Goal: Task Accomplishment & Management: Complete application form

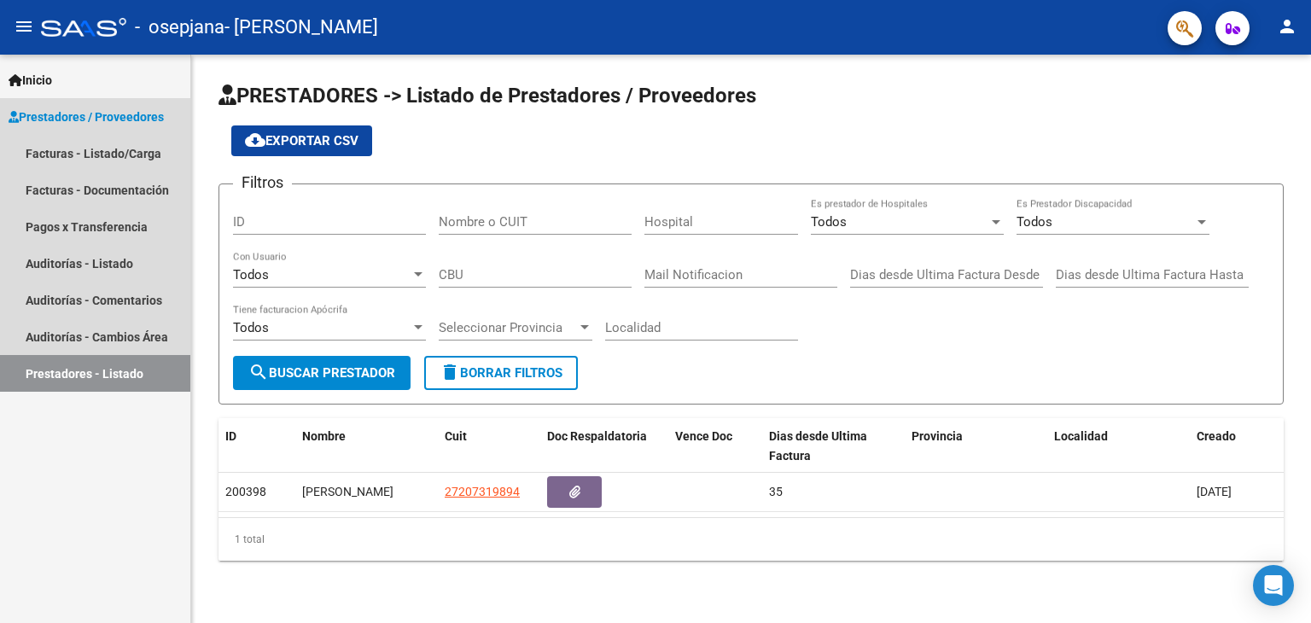
click at [60, 122] on span "Prestadores / Proveedores" at bounding box center [86, 117] width 155 height 19
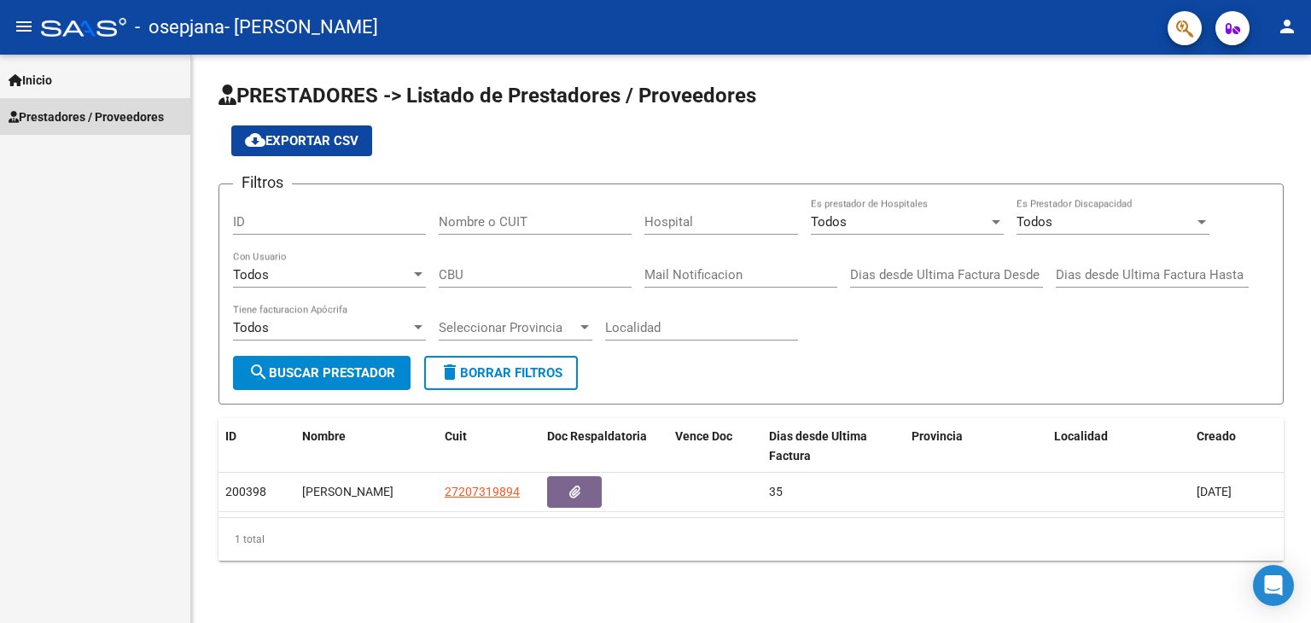
click at [60, 122] on span "Prestadores / Proveedores" at bounding box center [86, 117] width 155 height 19
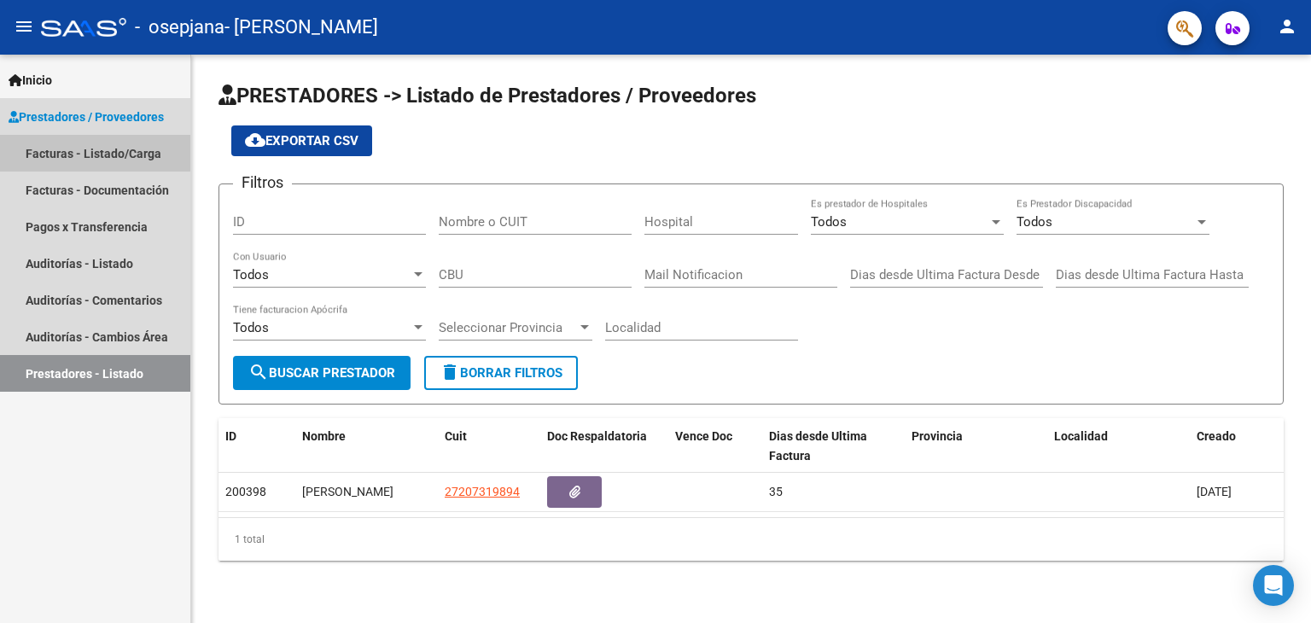
click at [65, 143] on link "Facturas - Listado/Carga" at bounding box center [95, 153] width 190 height 37
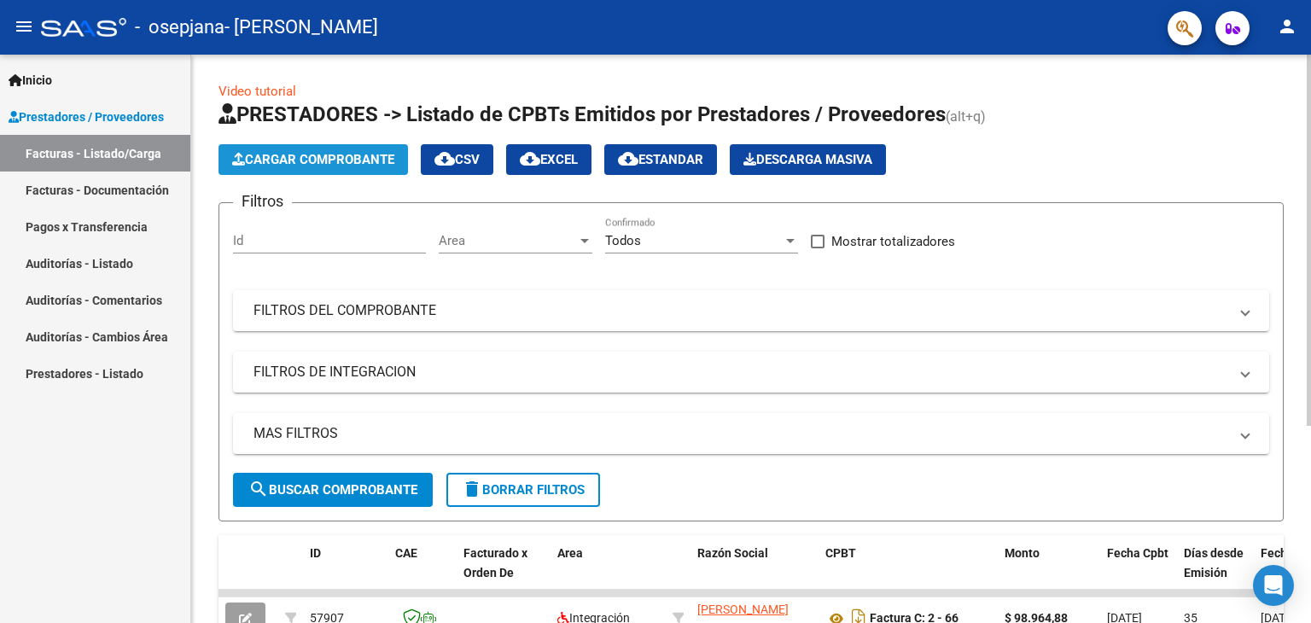
click at [339, 166] on span "Cargar Comprobante" at bounding box center [313, 159] width 162 height 15
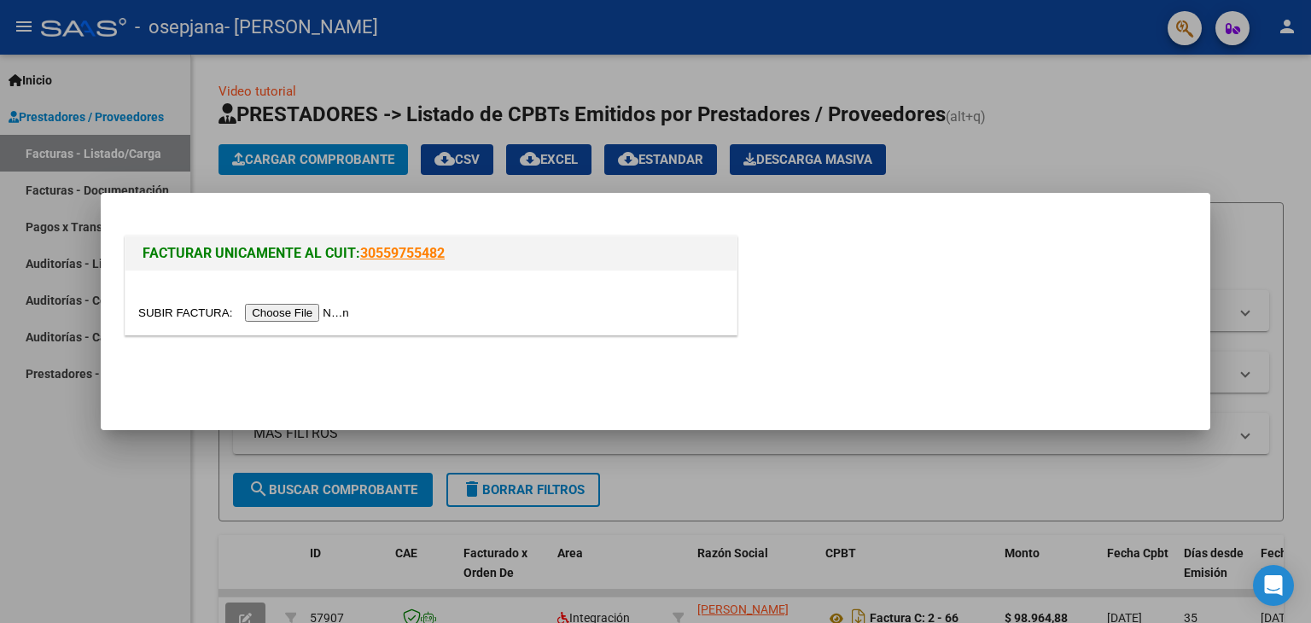
click at [315, 308] on input "file" at bounding box center [246, 313] width 216 height 18
click at [283, 315] on input "file" at bounding box center [246, 313] width 216 height 18
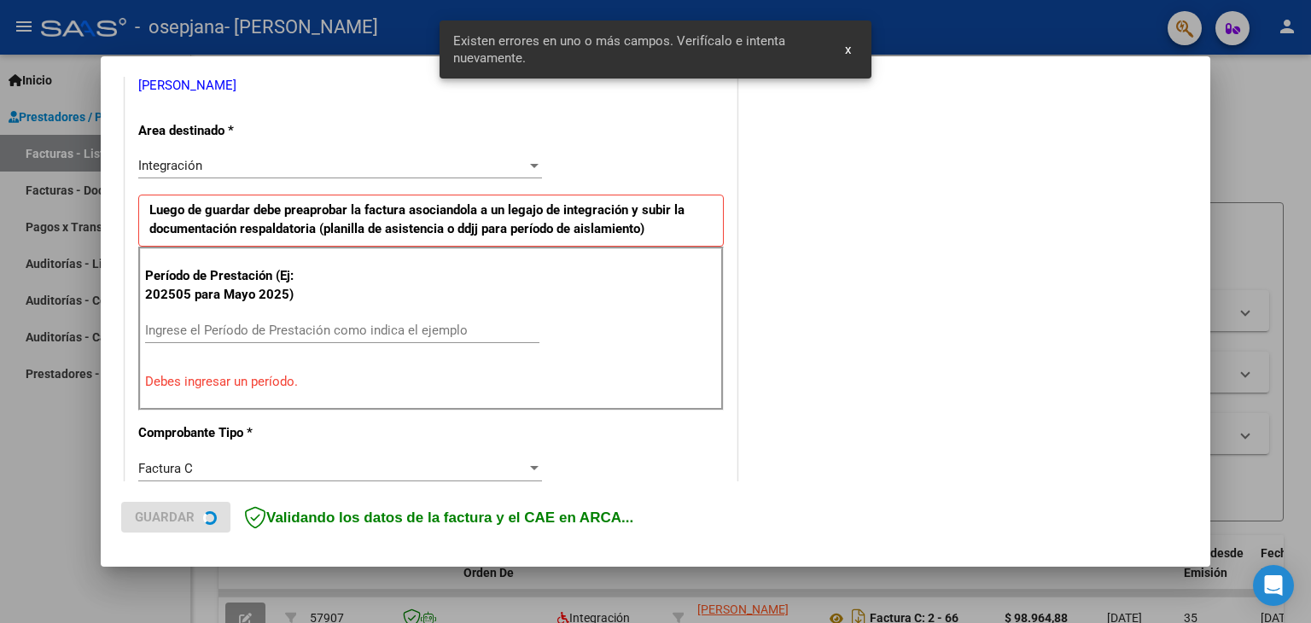
scroll to position [390, 0]
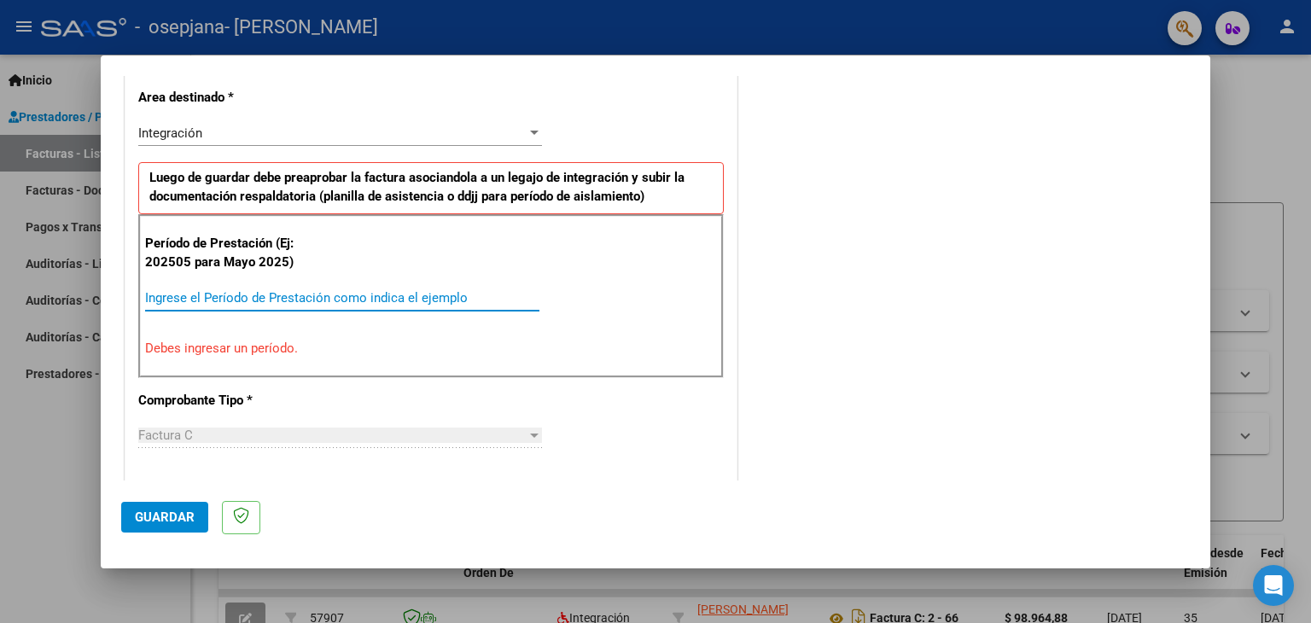
click at [486, 299] on input "Ingrese el Período de Prestación como indica el ejemplo" at bounding box center [342, 297] width 394 height 15
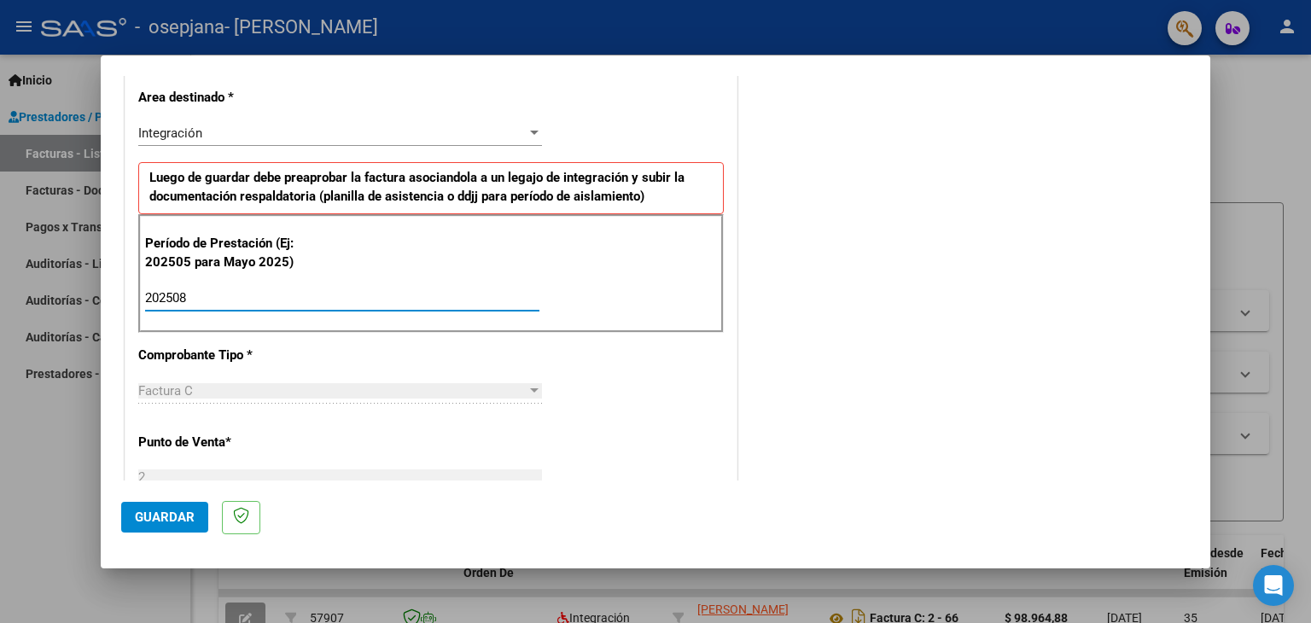
type input "202508"
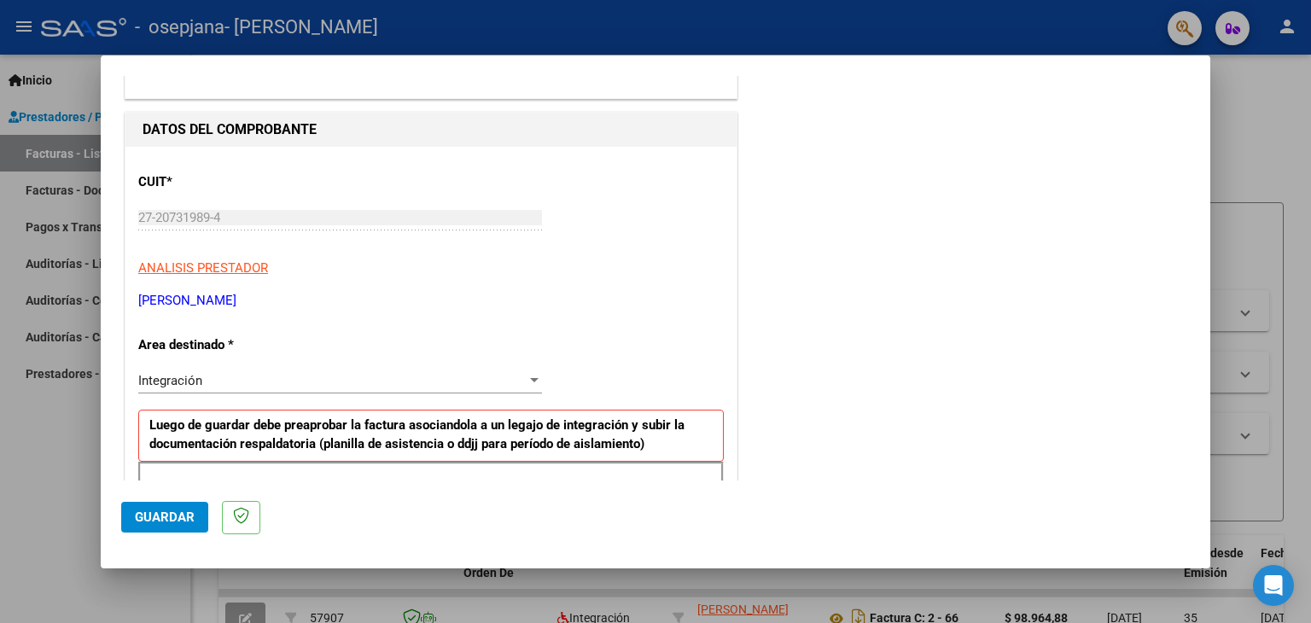
scroll to position [129, 0]
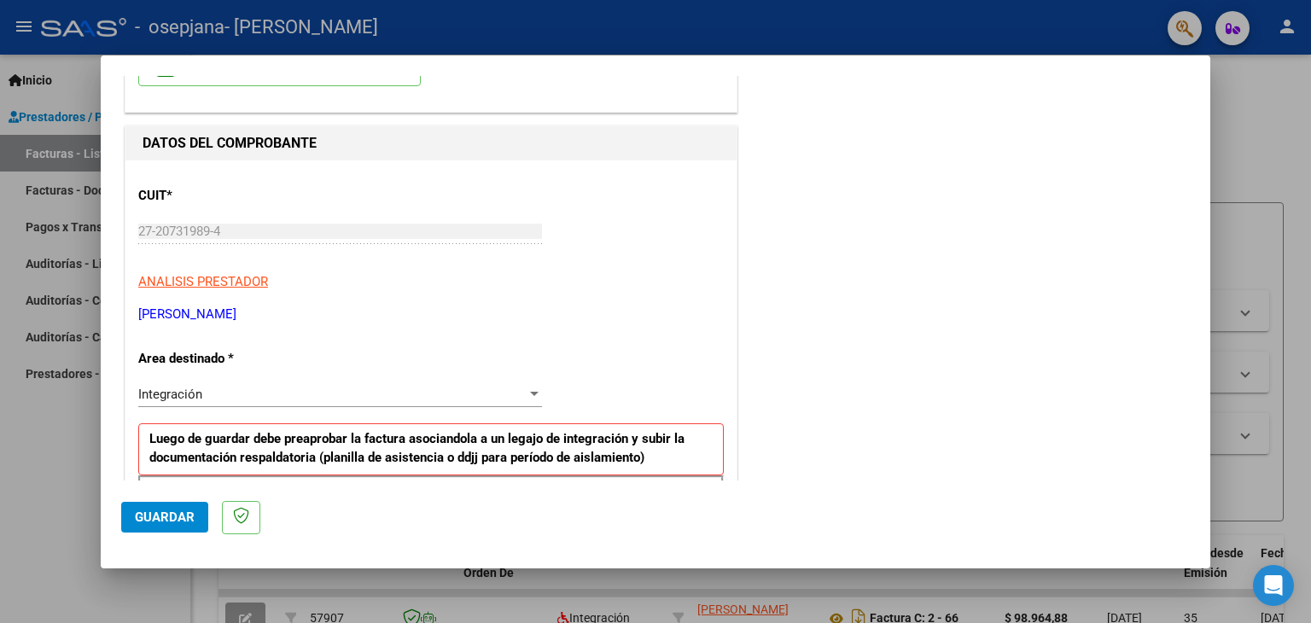
click at [473, 396] on div "Integración" at bounding box center [332, 394] width 388 height 15
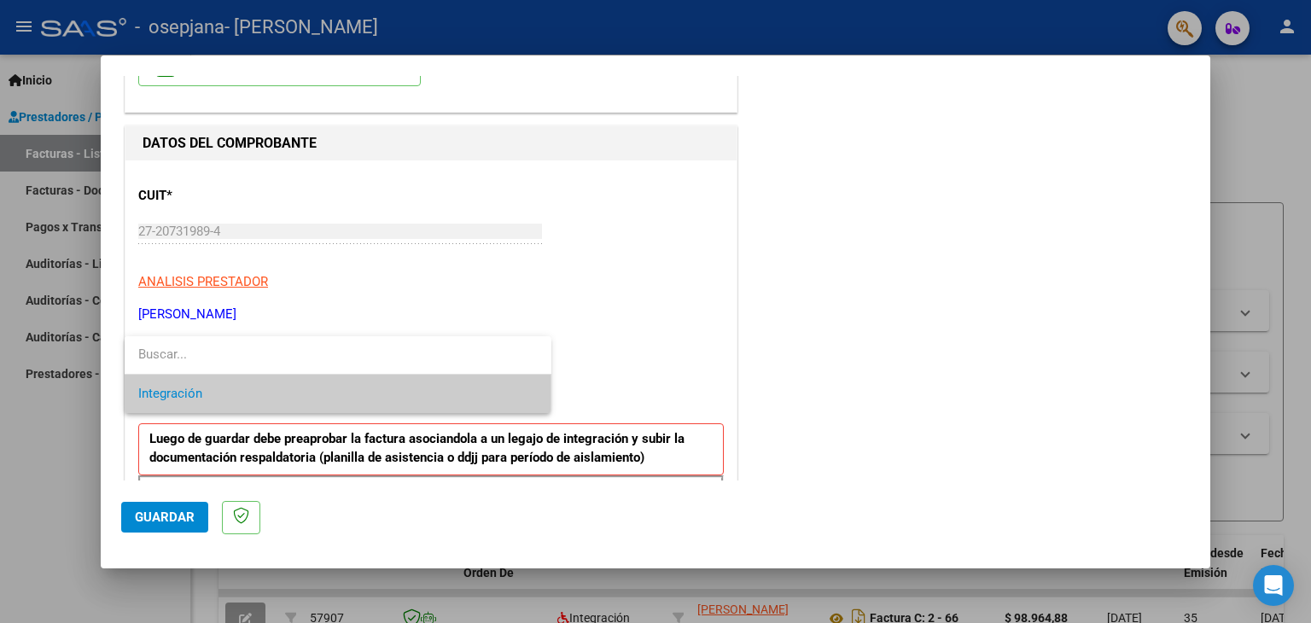
click at [657, 347] on div at bounding box center [655, 311] width 1311 height 623
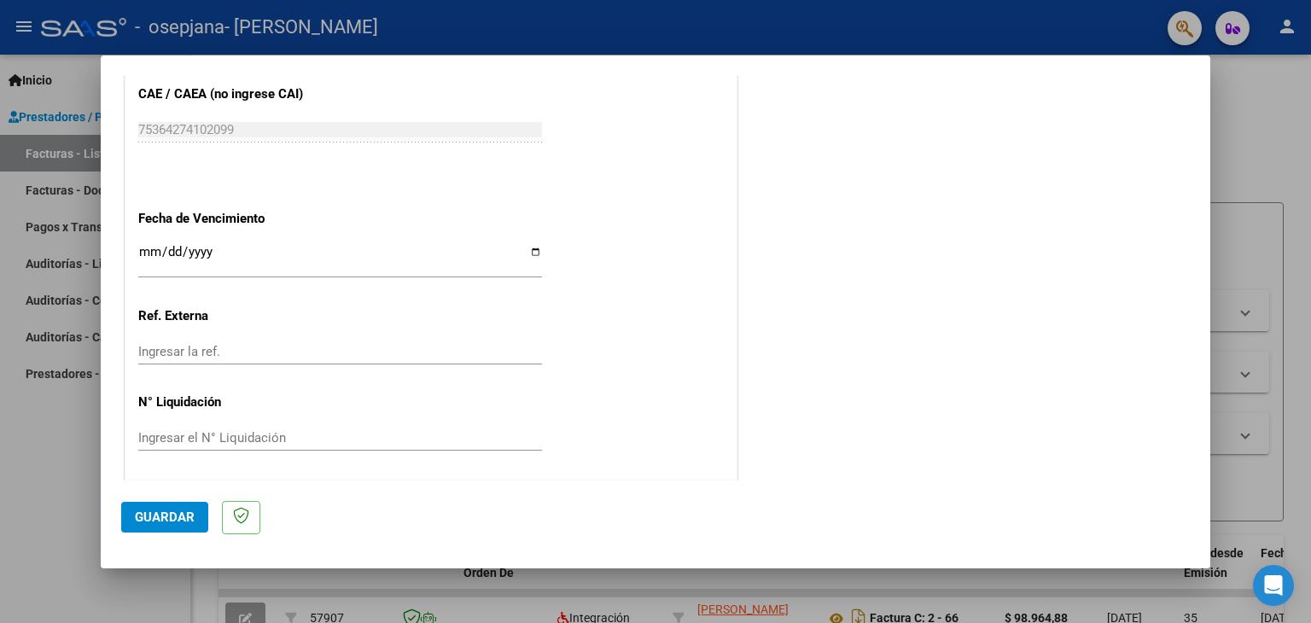
scroll to position [1095, 0]
click at [371, 267] on input "Ingresar la fecha" at bounding box center [340, 257] width 404 height 27
click at [172, 515] on span "Guardar" at bounding box center [165, 517] width 60 height 15
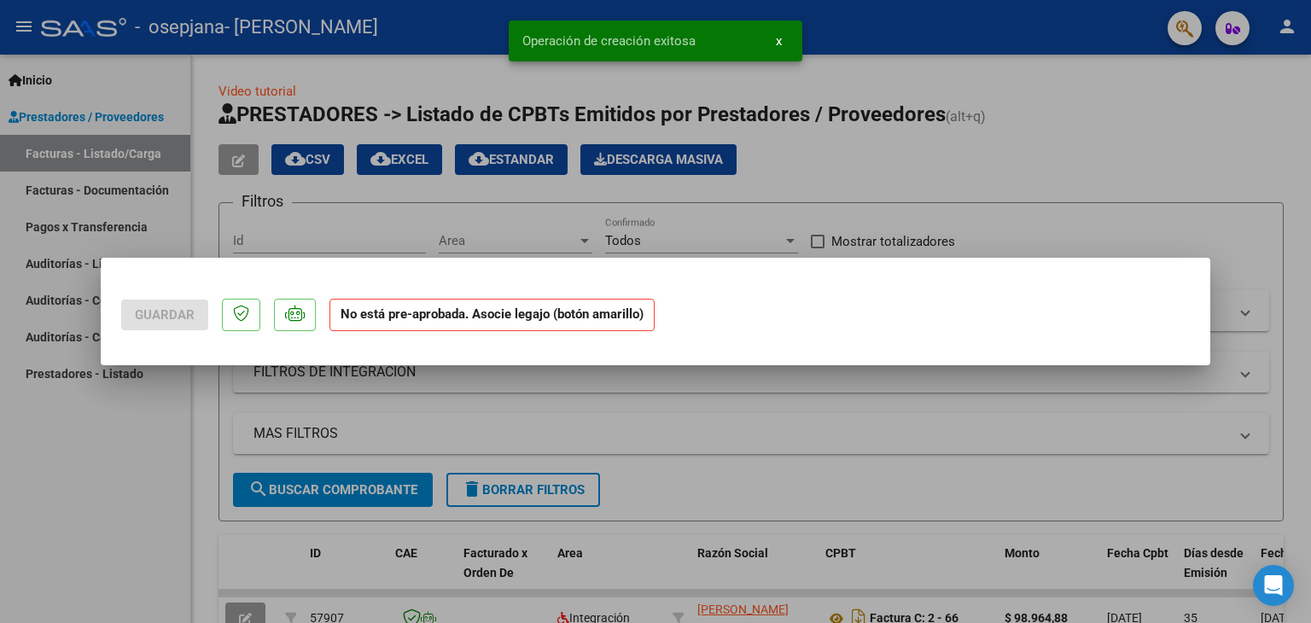
scroll to position [0, 0]
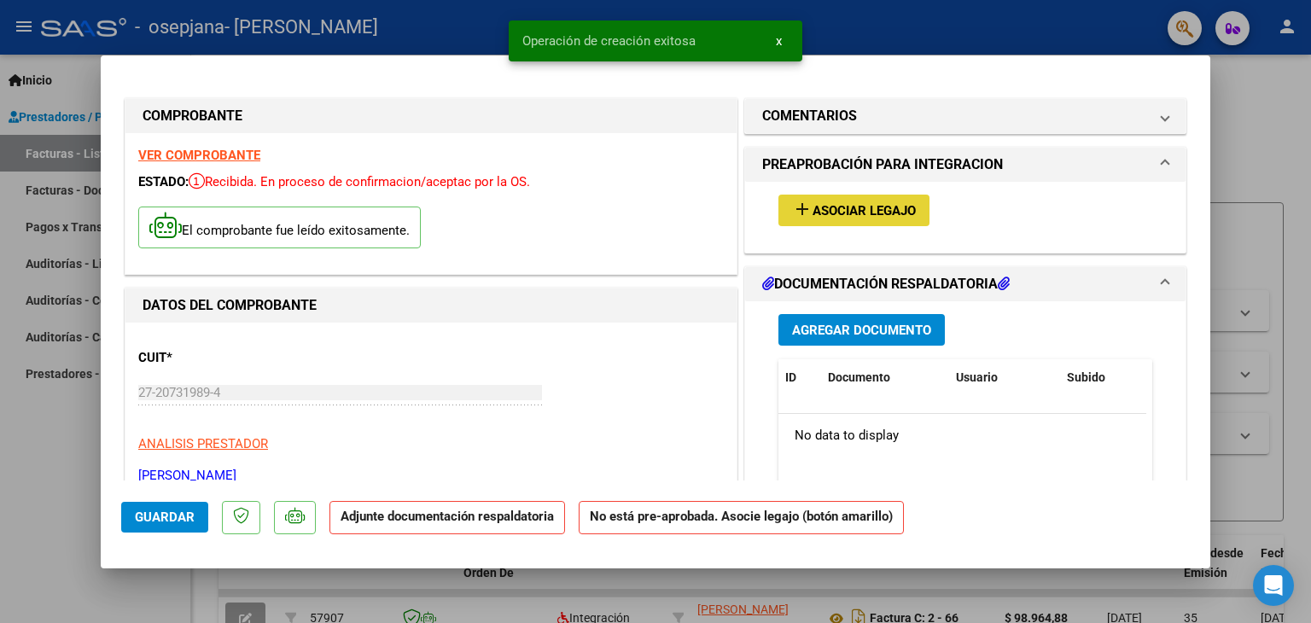
click at [909, 206] on span "Asociar Legajo" at bounding box center [864, 210] width 103 height 15
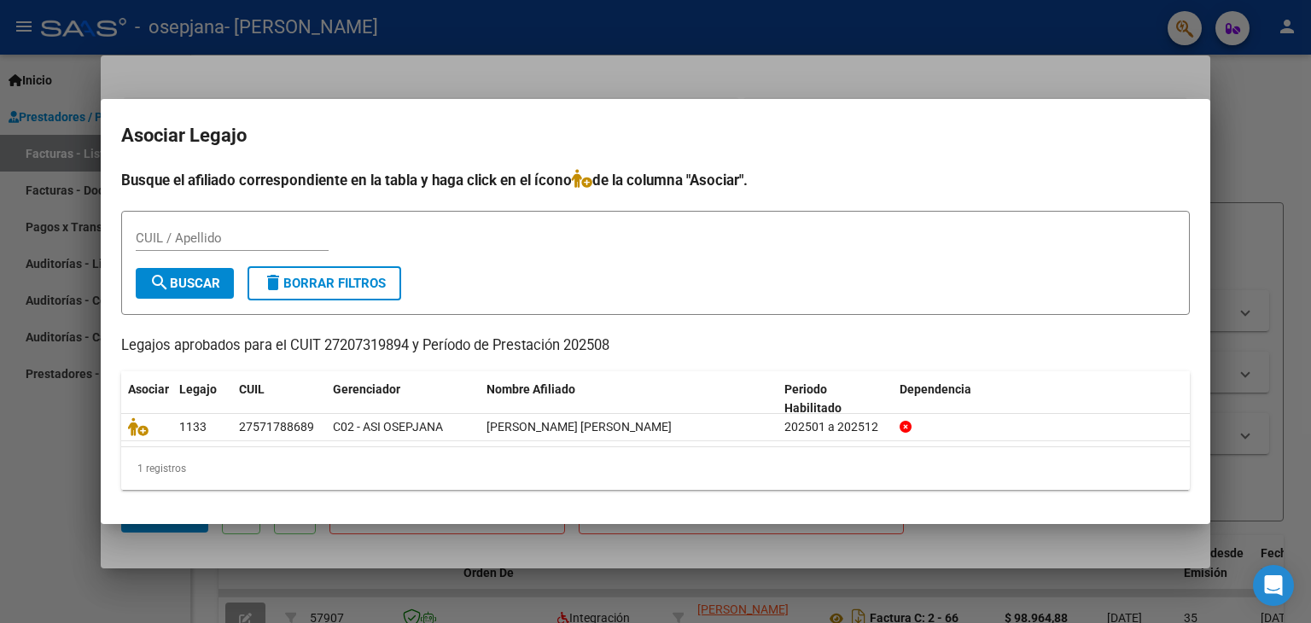
click at [1005, 229] on div "CUIL / Apellido" at bounding box center [656, 246] width 1040 height 42
click at [956, 100] on mat-dialog-container "Asociar Legajo Busque el afiliado correspondiente en la tabla y haga click en e…" at bounding box center [656, 312] width 1110 height 426
click at [1176, 90] on div at bounding box center [655, 311] width 1311 height 623
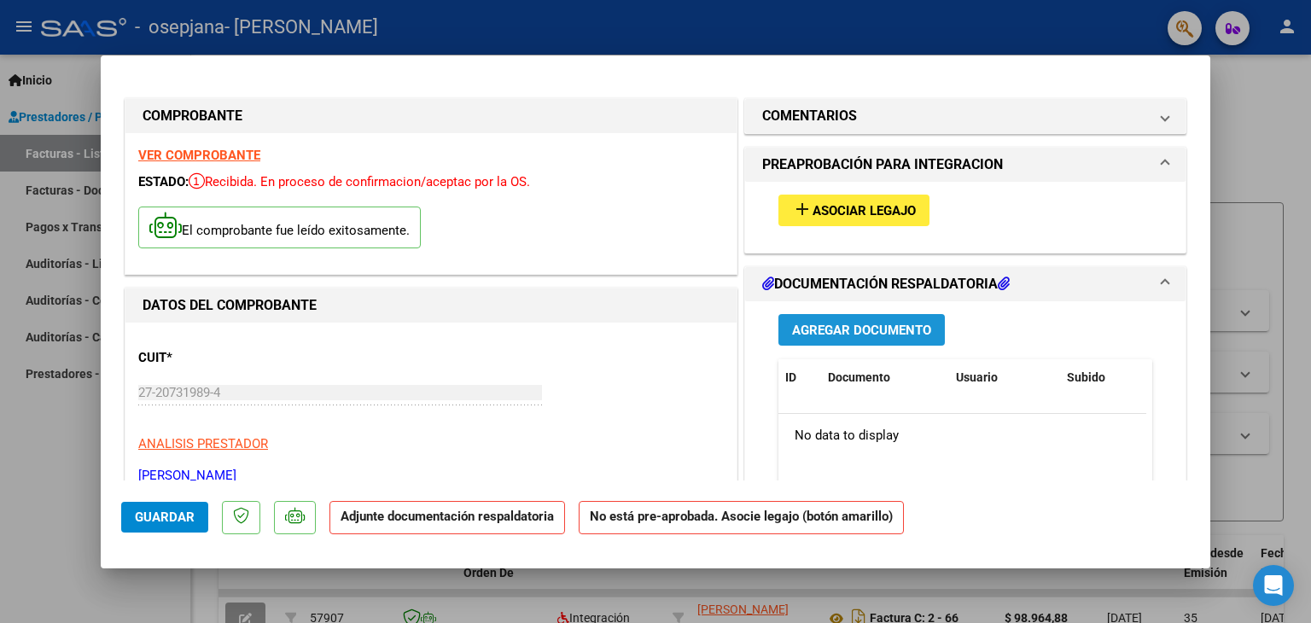
click at [911, 325] on span "Agregar Documento" at bounding box center [861, 330] width 139 height 15
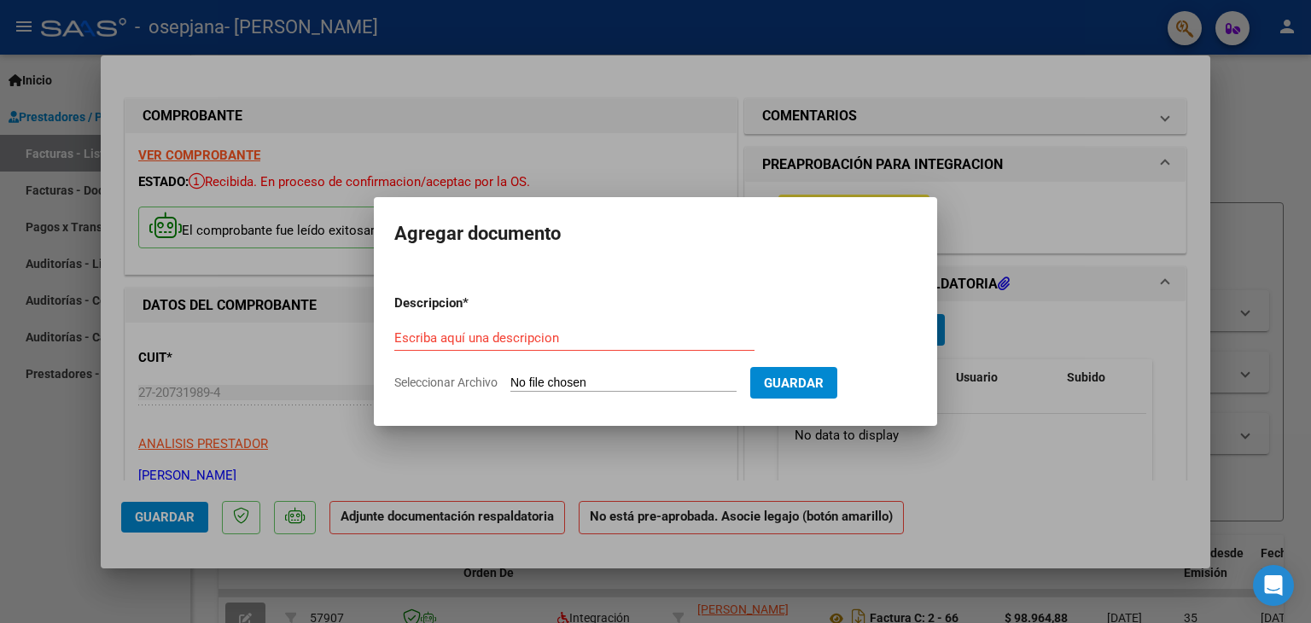
click at [622, 384] on input "Seleccionar Archivo" at bounding box center [623, 384] width 226 height 16
type input "C:\fakepath\WhatsApp Image [DATE] 22.30.18.jpeg"
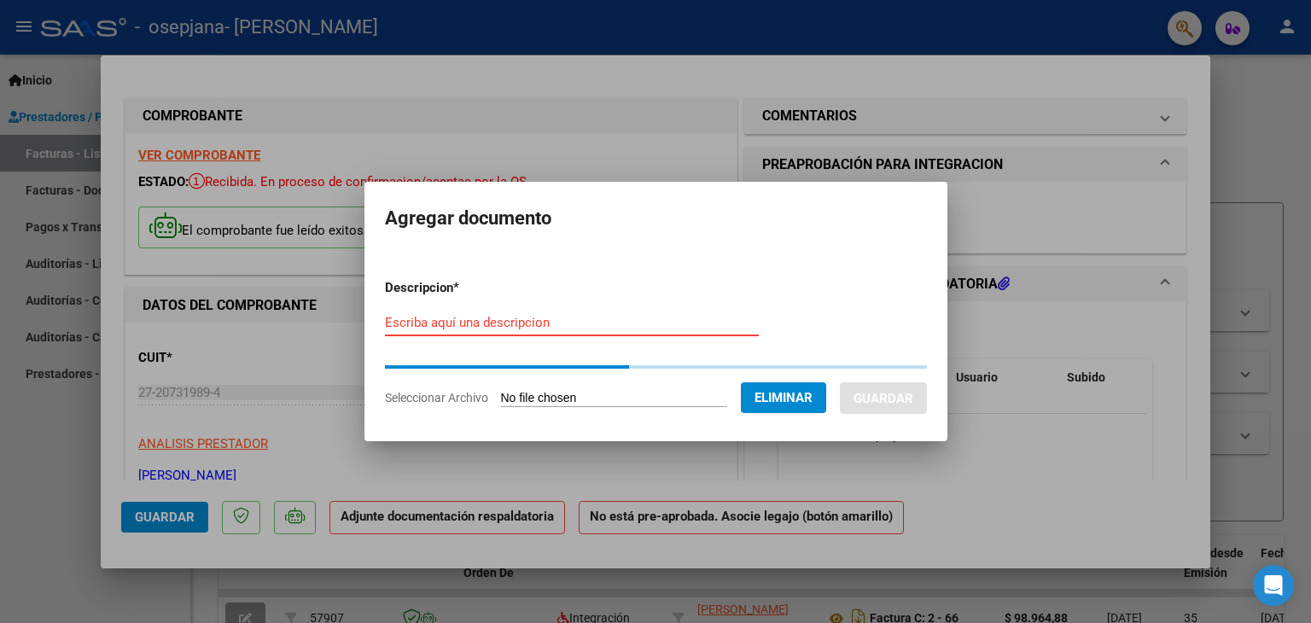
click at [499, 318] on input "Escriba aquí una descripcion" at bounding box center [572, 322] width 374 height 15
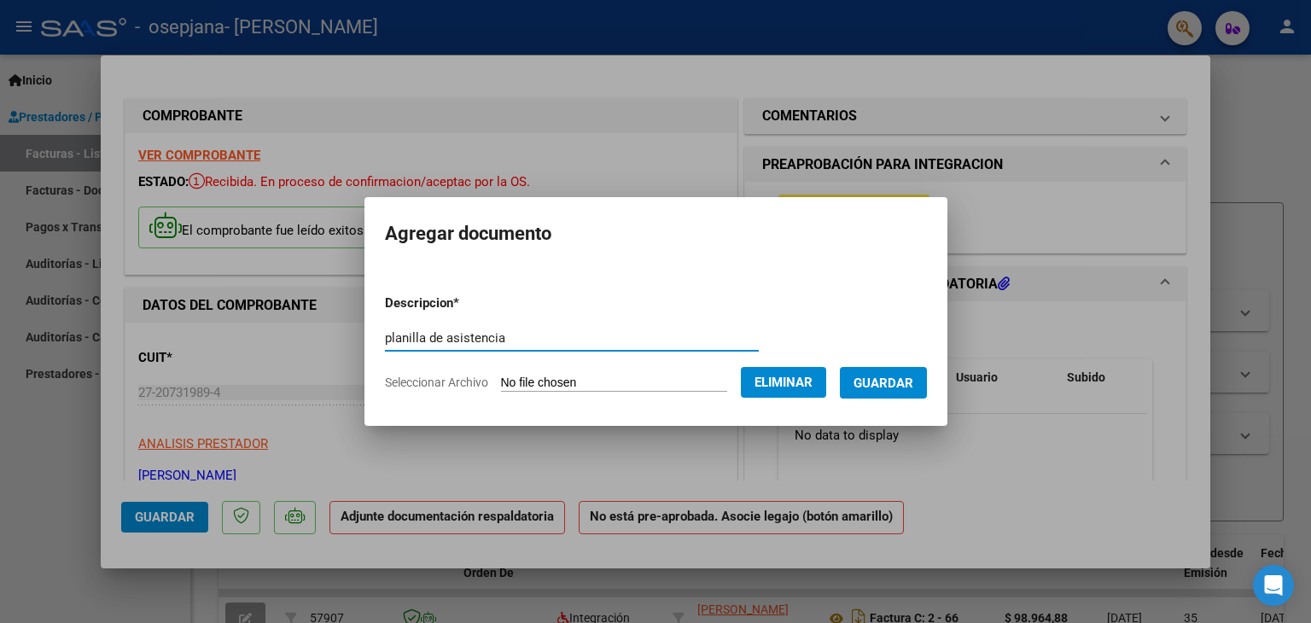
type input "planilla de asistencia"
click at [913, 376] on span "Guardar" at bounding box center [883, 383] width 60 height 15
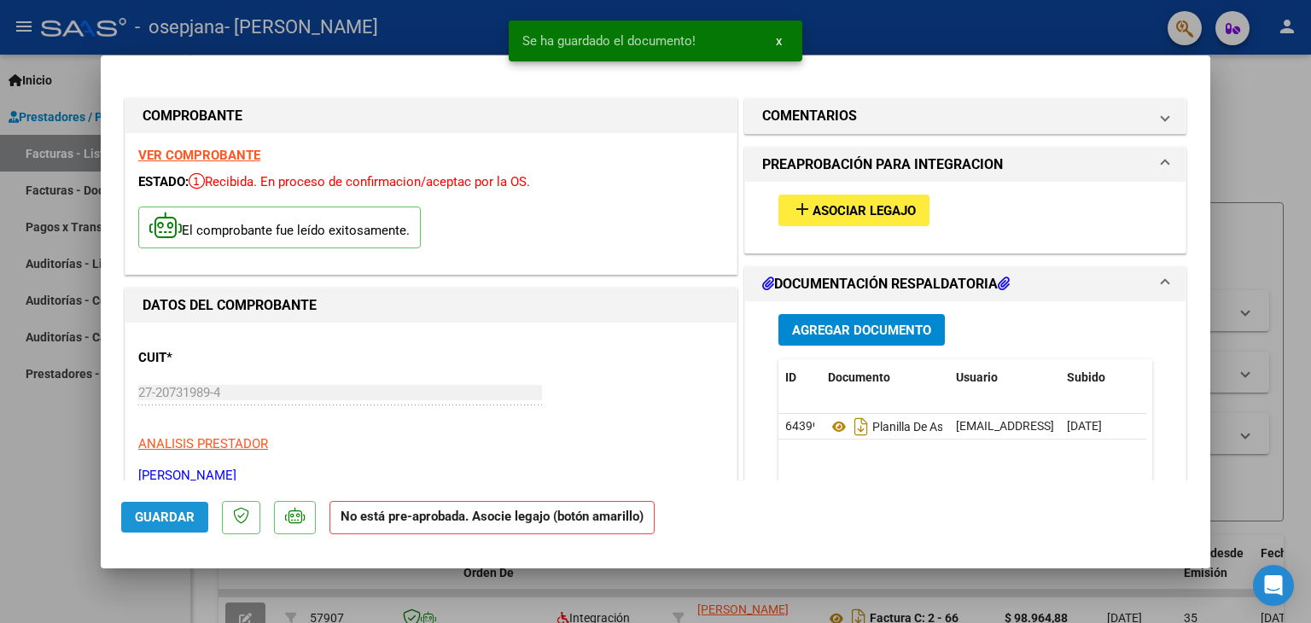
click at [178, 526] on button "Guardar" at bounding box center [164, 517] width 87 height 31
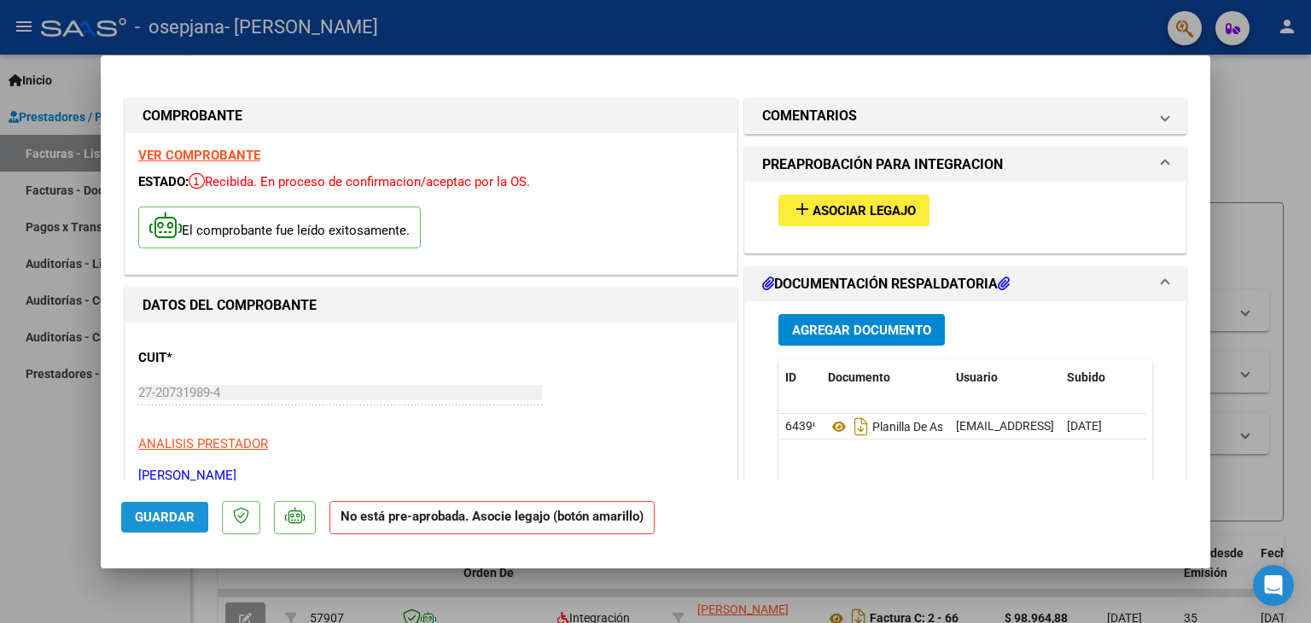
click at [153, 526] on button "Guardar" at bounding box center [164, 517] width 87 height 31
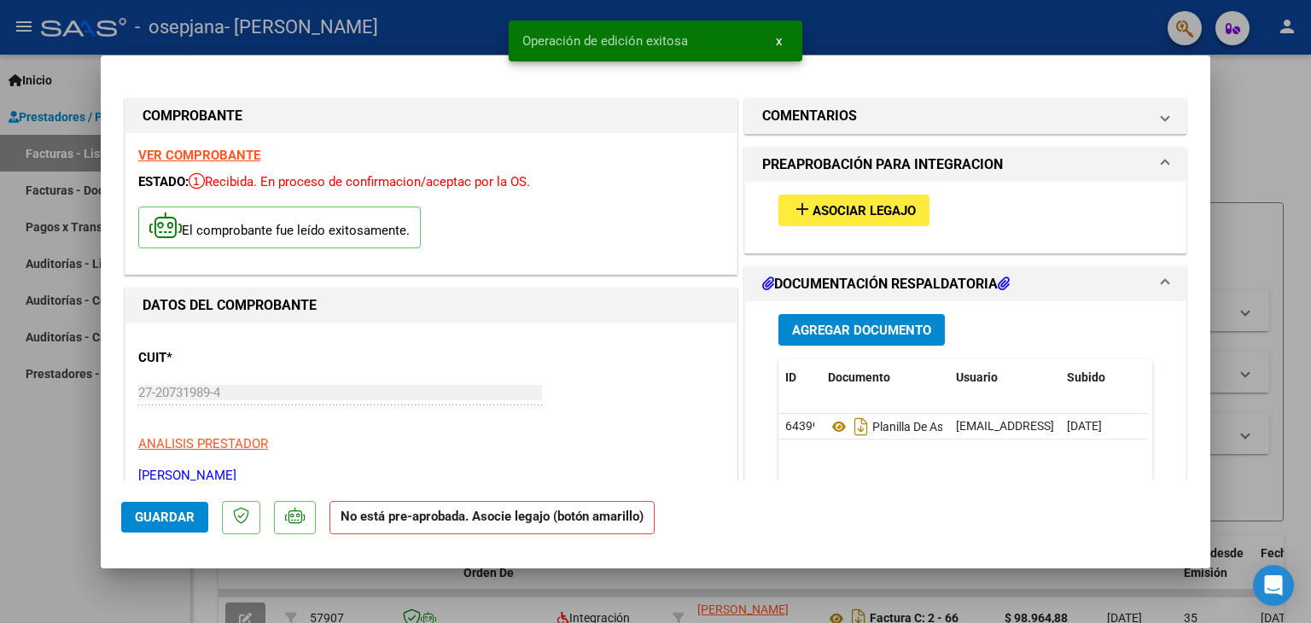
click at [1274, 105] on div at bounding box center [655, 311] width 1311 height 623
type input "$ 0,00"
